Goal: Navigation & Orientation: Find specific page/section

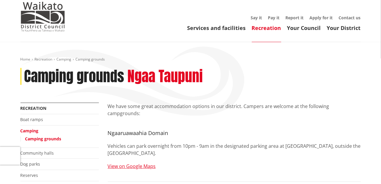
scroll to position [30, 0]
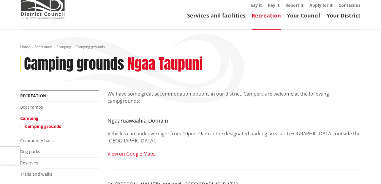
click at [54, 125] on link "Camping grounds" at bounding box center [43, 126] width 36 height 6
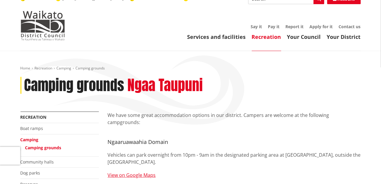
scroll to position [89, 0]
